Goal: Information Seeking & Learning: Find specific fact

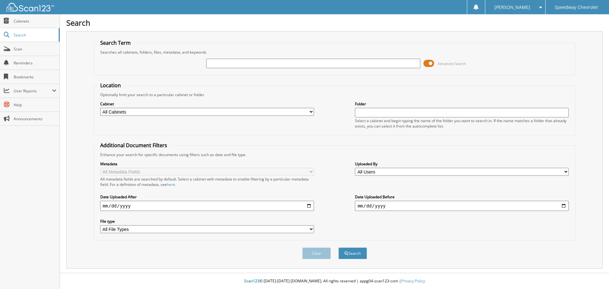
click at [334, 62] on input "text" at bounding box center [313, 64] width 214 height 10
type input "40480"
click at [425, 64] on span at bounding box center [428, 64] width 11 height 10
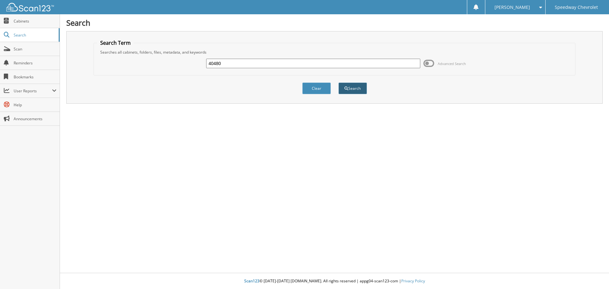
click at [355, 89] on button "Search" at bounding box center [352, 88] width 29 height 12
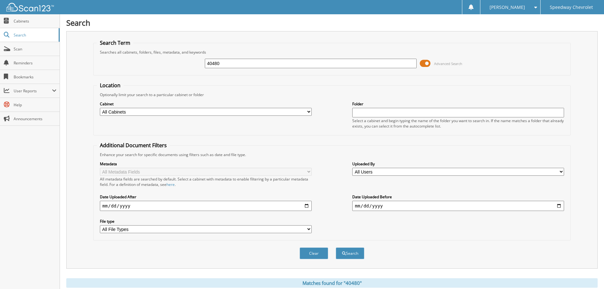
click at [428, 64] on span at bounding box center [425, 64] width 11 height 10
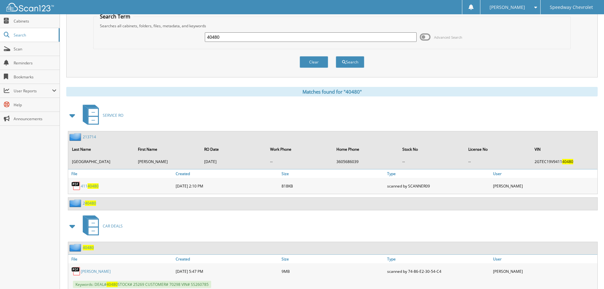
scroll to position [46, 0]
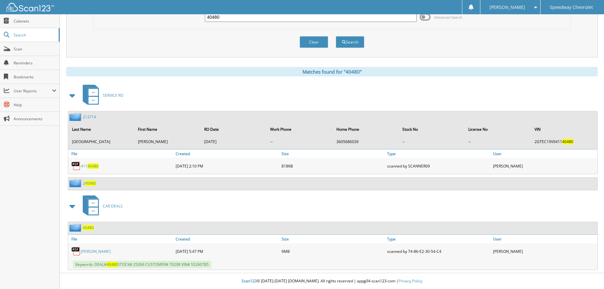
click at [107, 249] on link "CHOLLETI, SANTHOSH" at bounding box center [96, 251] width 30 height 5
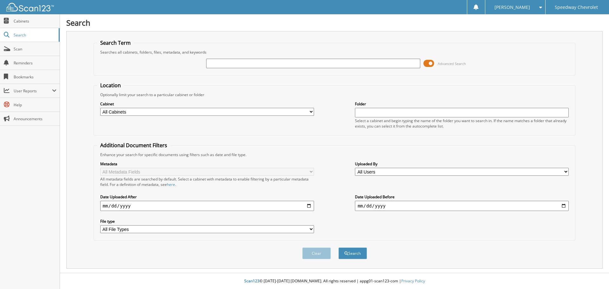
click at [231, 64] on input "text" at bounding box center [313, 64] width 214 height 10
type input "40572"
click at [427, 62] on span at bounding box center [428, 64] width 11 height 10
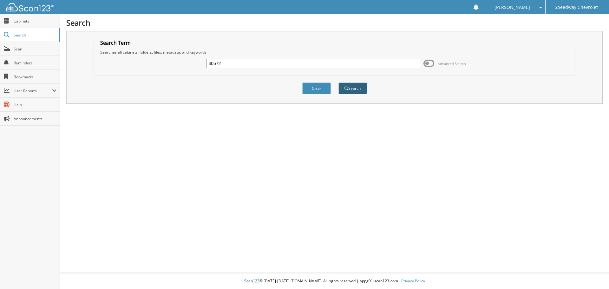
click at [356, 89] on button "Search" at bounding box center [352, 88] width 29 height 12
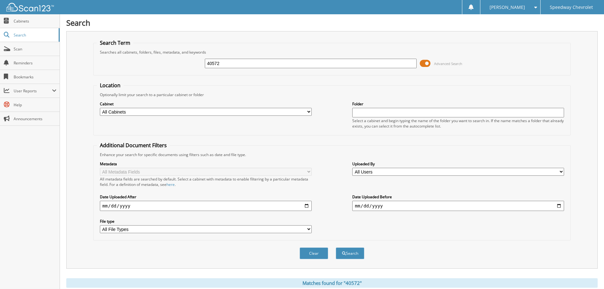
click at [426, 62] on span at bounding box center [425, 64] width 11 height 10
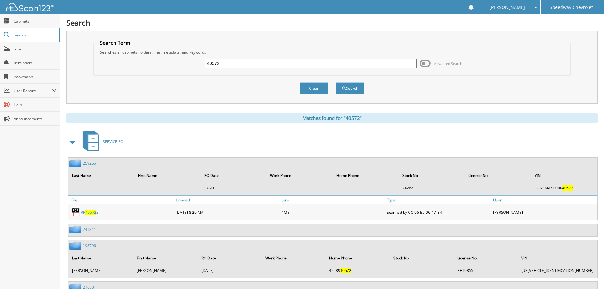
click at [231, 66] on input "40572" at bounding box center [311, 64] width 212 height 10
type input "4"
type input "39802"
click at [336, 82] on button "Search" at bounding box center [350, 88] width 29 height 12
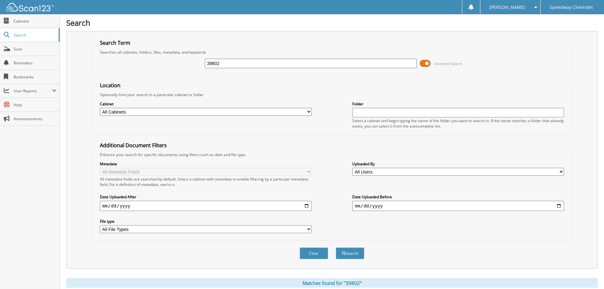
click at [424, 63] on span at bounding box center [425, 64] width 11 height 10
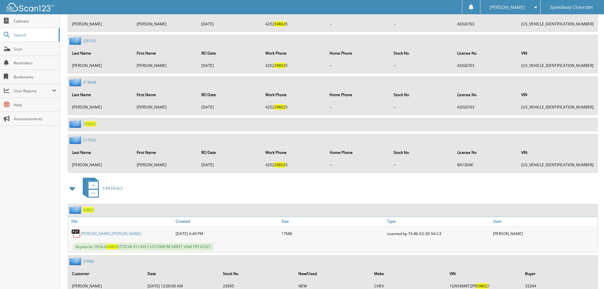
scroll to position [2496, 0]
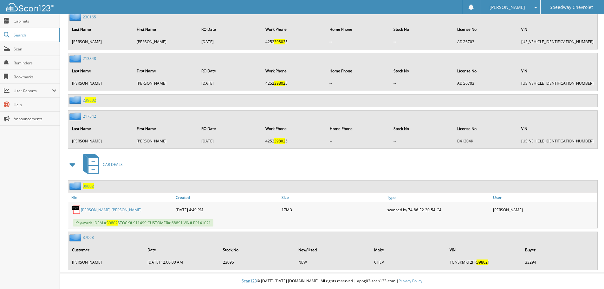
click at [105, 209] on link "MAINES, KELSEY ALEXANDRA" at bounding box center [111, 209] width 61 height 5
click at [109, 210] on link "MAINES, KELSEY ALEXANDRA" at bounding box center [111, 209] width 61 height 5
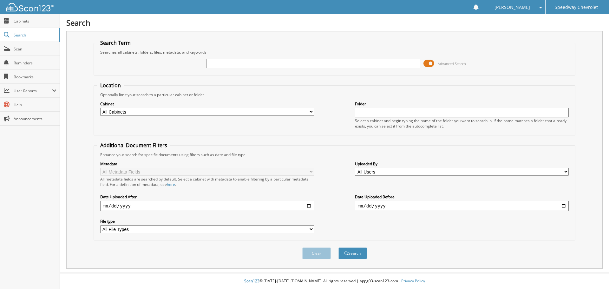
drag, startPoint x: 248, startPoint y: 63, endPoint x: 243, endPoint y: 61, distance: 5.4
click at [247, 62] on input "text" at bounding box center [313, 64] width 214 height 10
type input "40417"
click at [338, 247] on button "Search" at bounding box center [352, 253] width 29 height 12
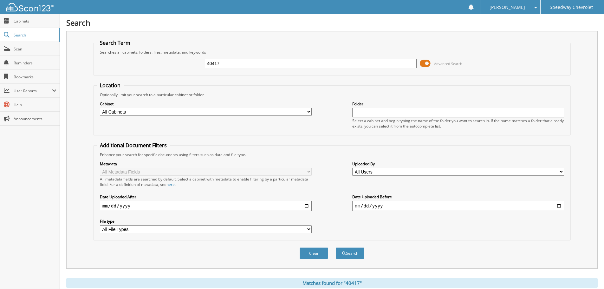
click at [425, 64] on span at bounding box center [425, 64] width 11 height 10
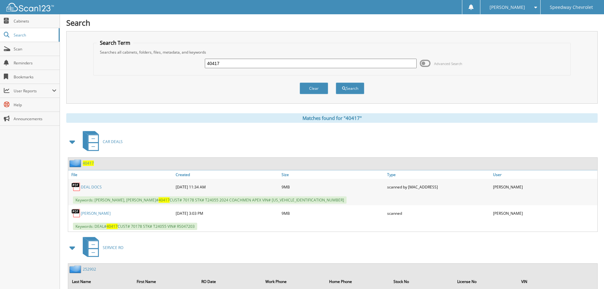
click at [93, 187] on link "DEAL DOCS" at bounding box center [91, 186] width 21 height 5
